Goal: Find specific page/section: Find specific page/section

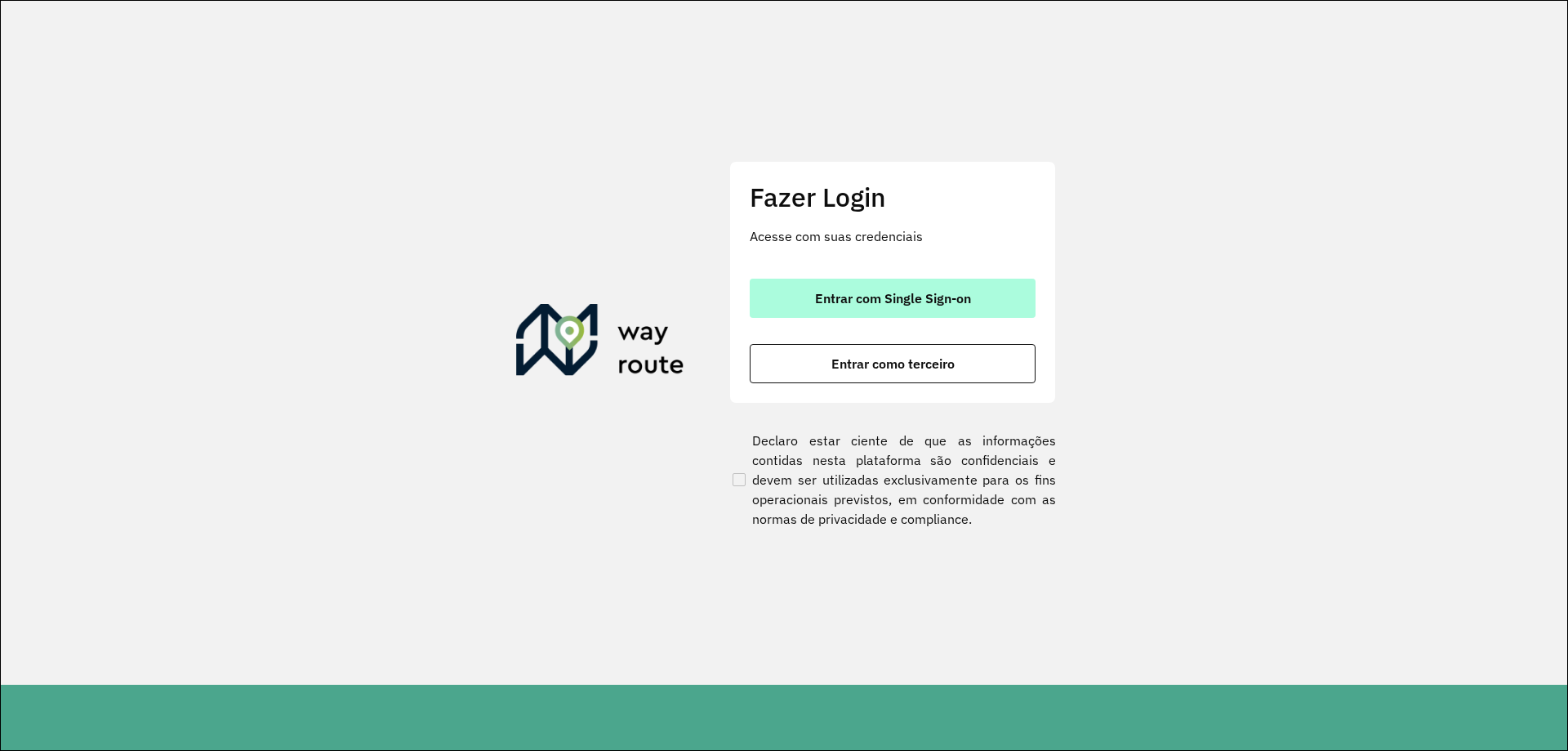
click at [799, 295] on button "Entrar com Single Sign-on" at bounding box center [893, 299] width 286 height 40
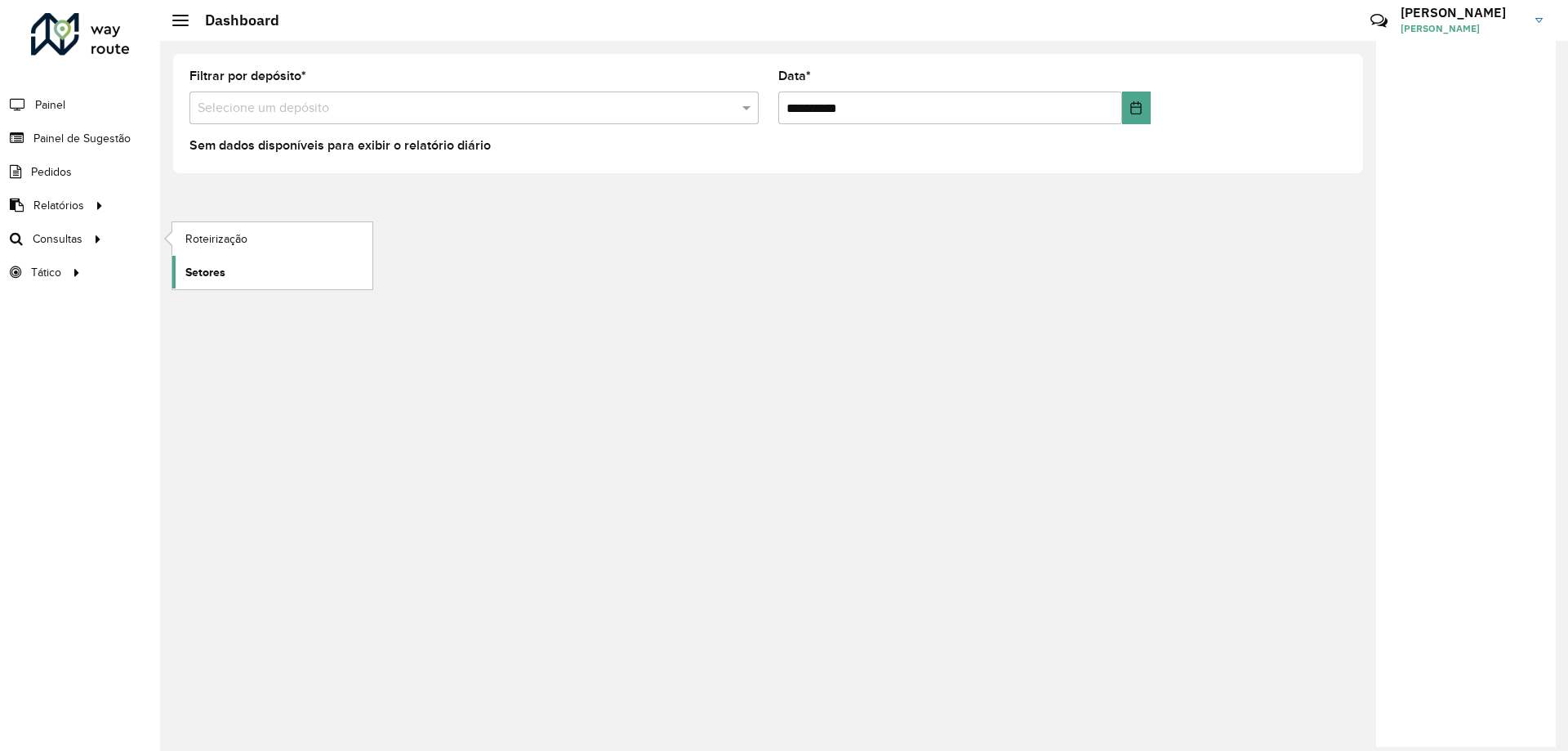
click at [220, 267] on span "Setores" at bounding box center [205, 272] width 40 height 17
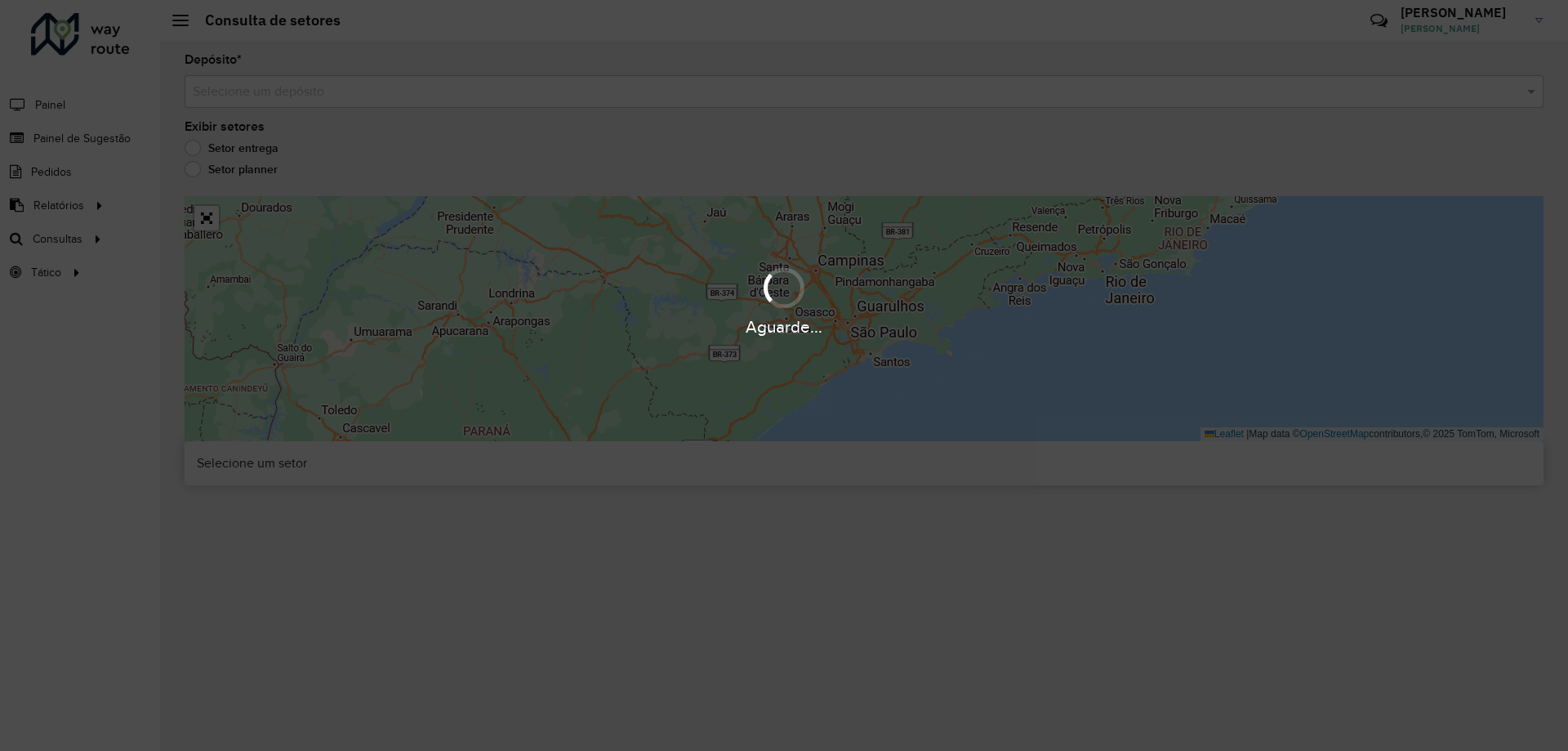
click at [318, 85] on div "Aguarde..." at bounding box center [784, 375] width 1568 height 751
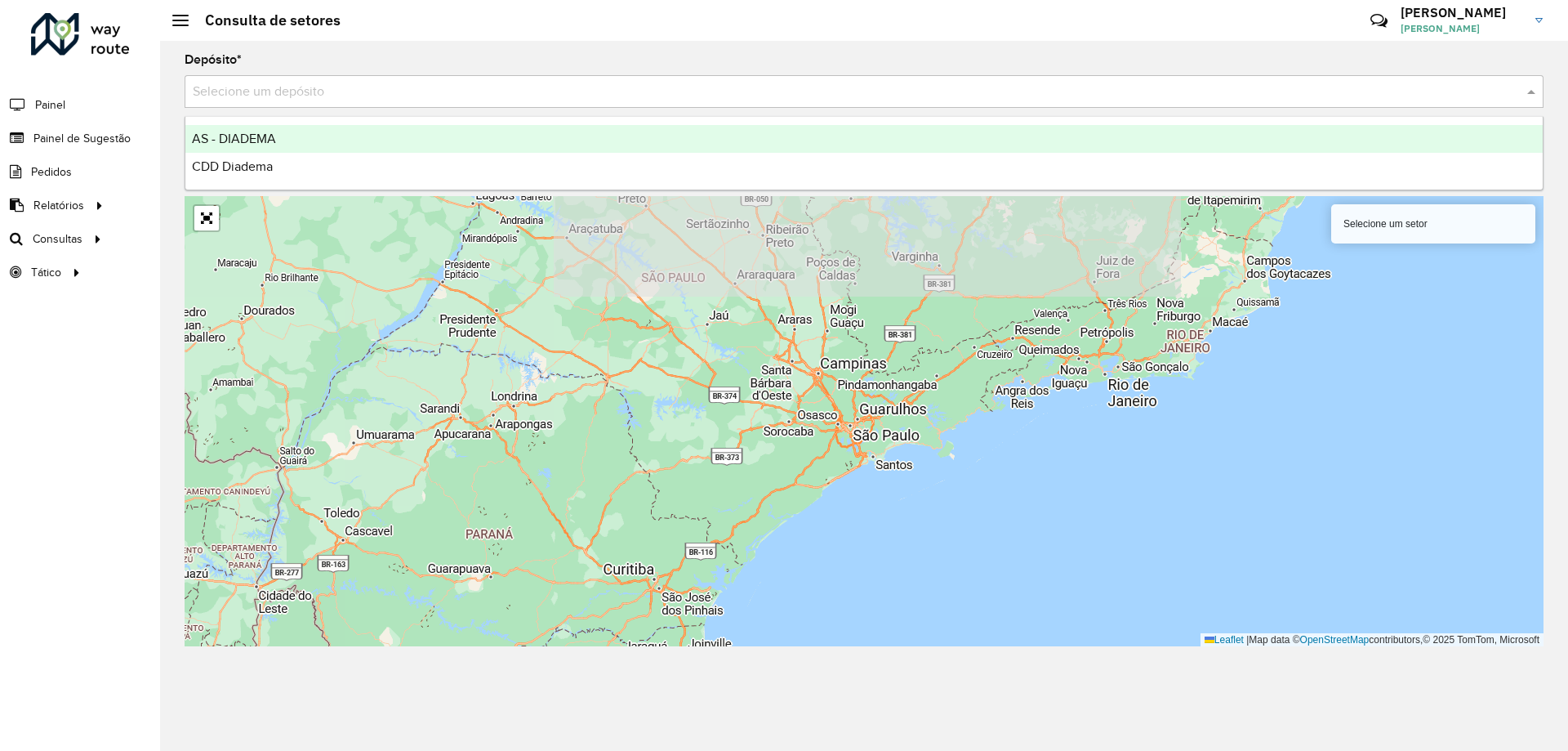
click at [318, 85] on input "text" at bounding box center [847, 92] width 1310 height 20
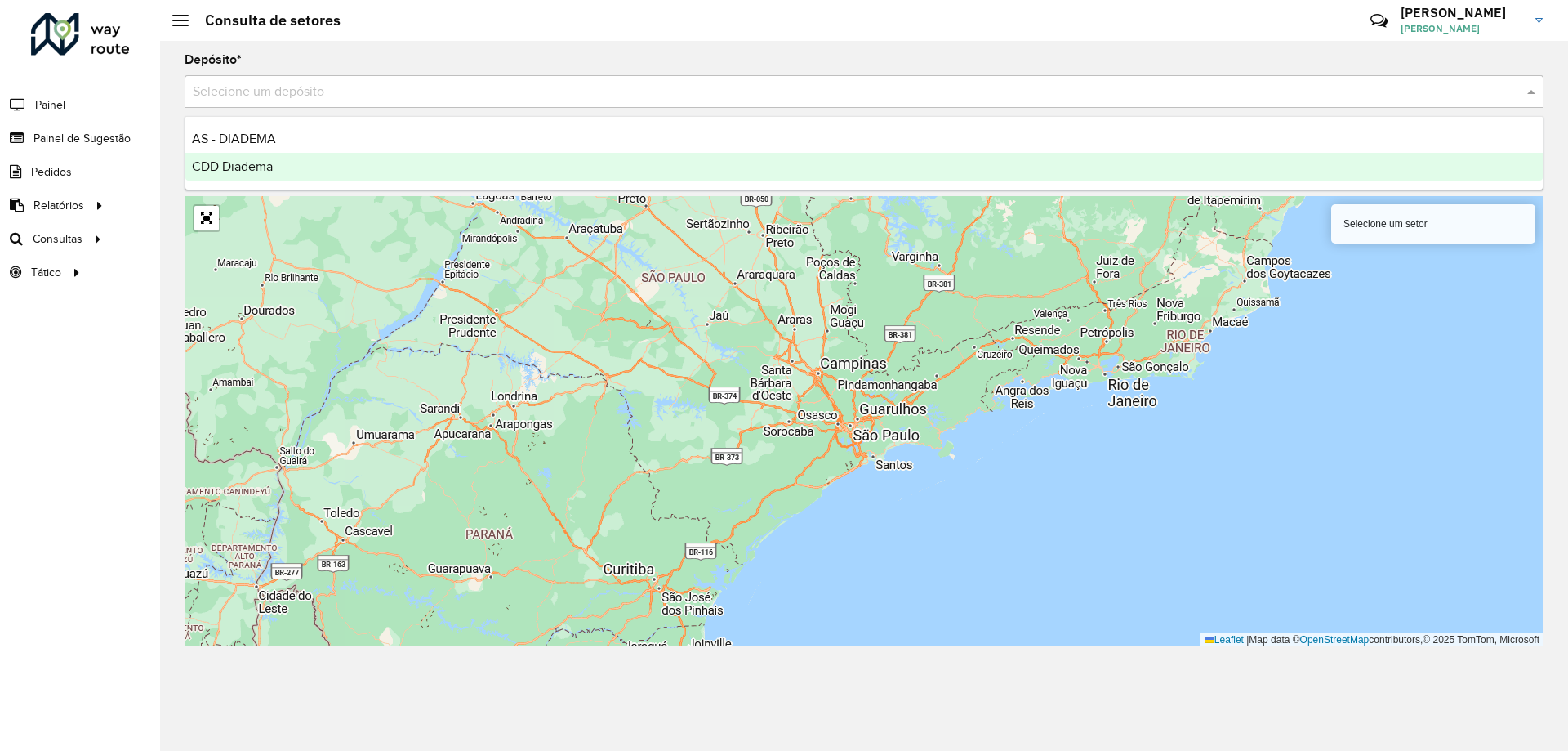
click at [267, 165] on span "CDD Diadema" at bounding box center [233, 167] width 81 height 14
